Goal: Transaction & Acquisition: Purchase product/service

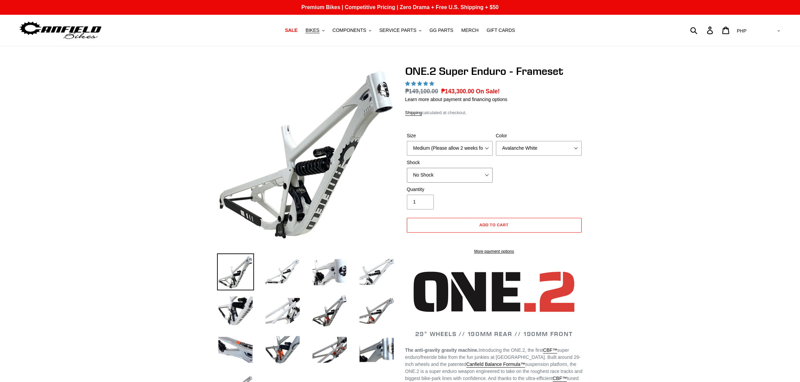
click at [476, 171] on select "No Shock RockShox Vivid Coil" at bounding box center [450, 175] width 86 height 15
select select "highest-rating"
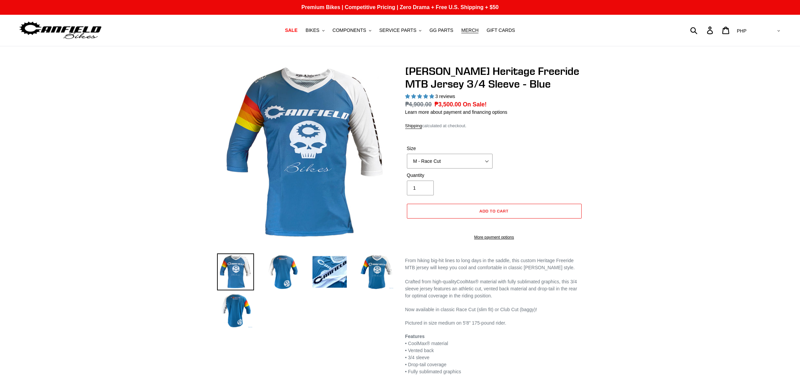
select select "highest-rating"
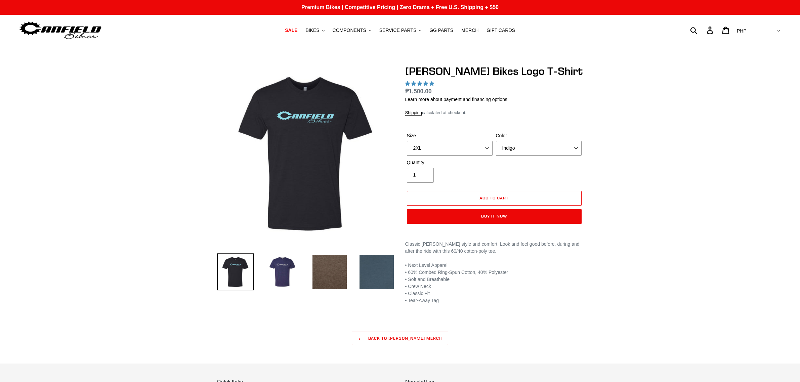
select select "2XL"
select select "Indigo"
select select "highest-rating"
